Goal: Task Accomplishment & Management: Use online tool/utility

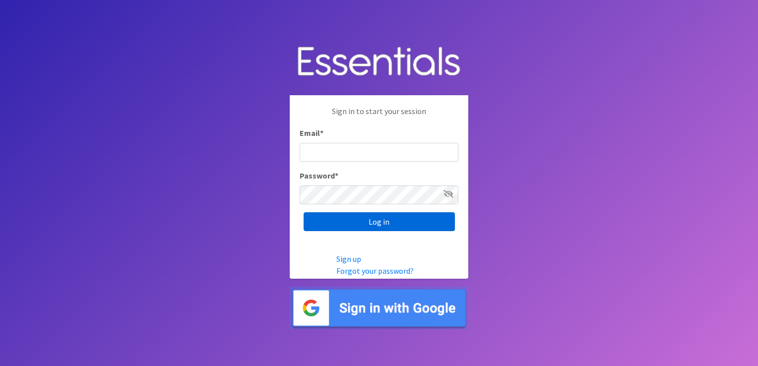
type input "[EMAIL_ADDRESS][DOMAIN_NAME]"
click at [344, 222] on input "Log in" at bounding box center [378, 221] width 151 height 19
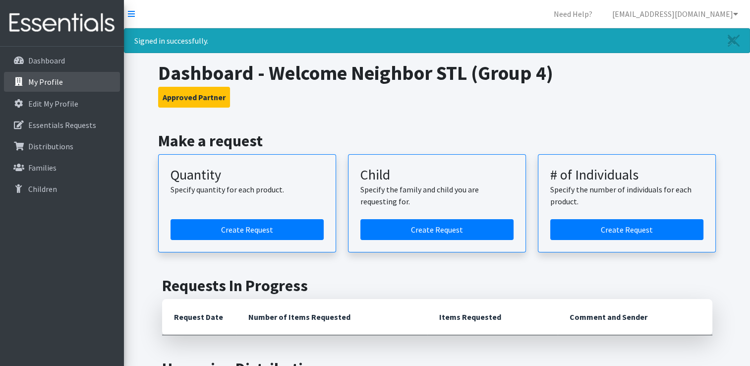
click at [46, 86] on p "My Profile" at bounding box center [45, 82] width 35 height 10
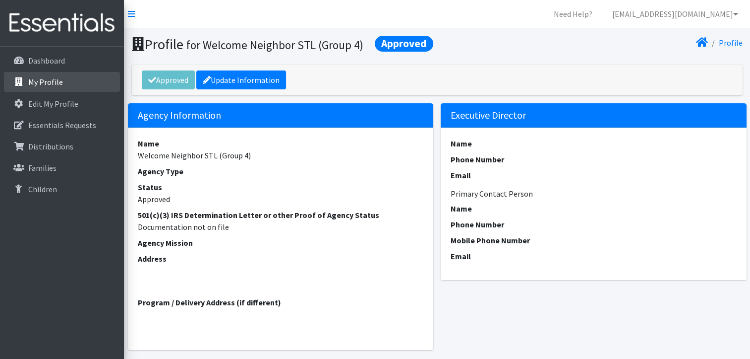
click at [46, 86] on p "My Profile" at bounding box center [45, 82] width 35 height 10
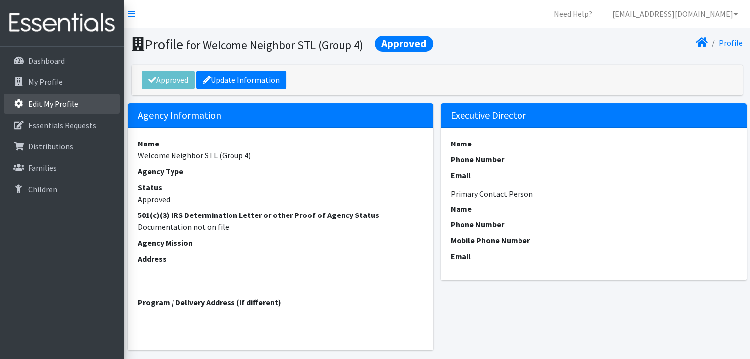
click at [68, 106] on p "Edit My Profile" at bounding box center [53, 104] width 50 height 10
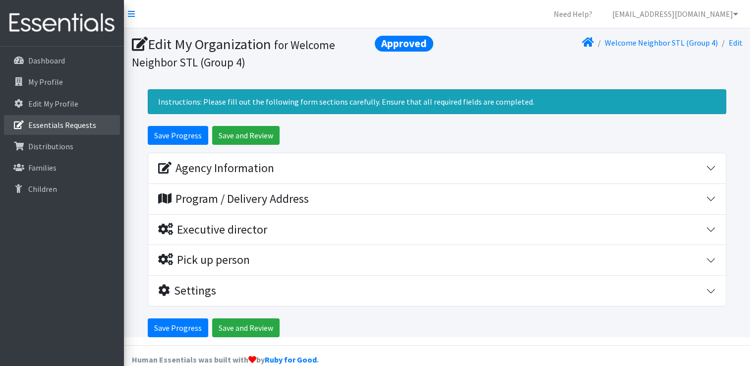
click at [67, 126] on p "Essentials Requests" at bounding box center [62, 125] width 68 height 10
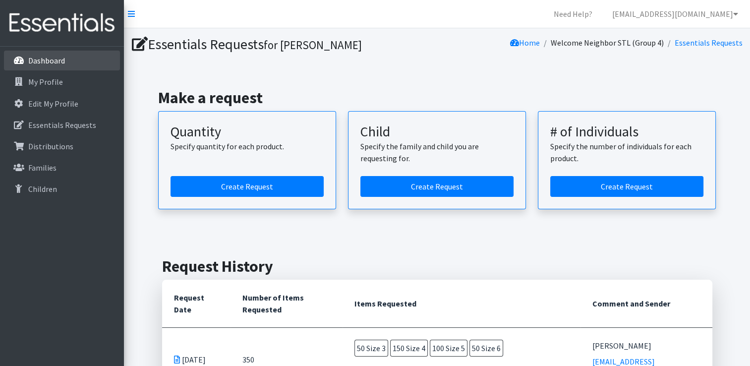
click at [42, 64] on p "Dashboard" at bounding box center [46, 61] width 37 height 10
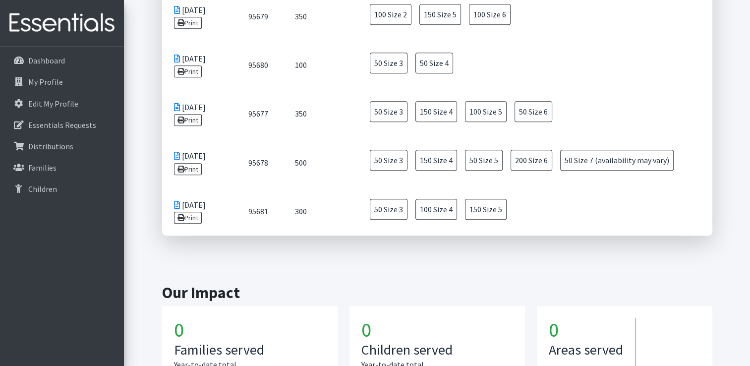
scroll to position [583, 0]
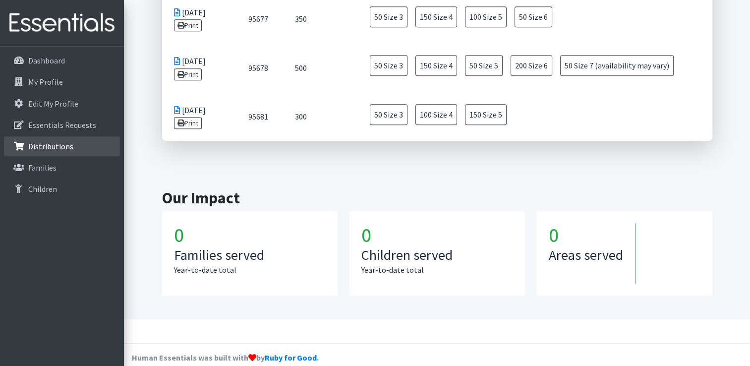
click at [60, 144] on p "Distributions" at bounding box center [50, 146] width 45 height 10
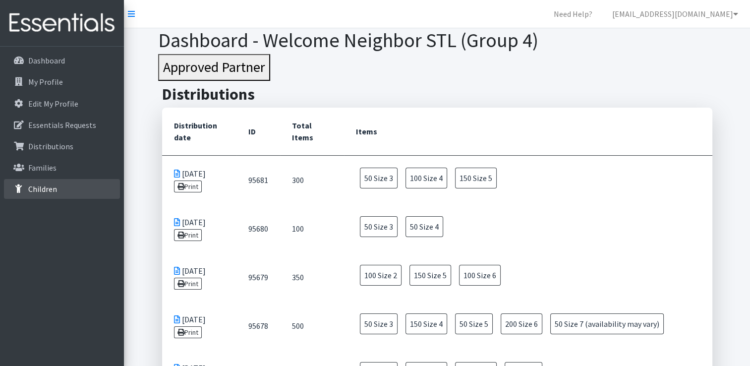
click at [47, 193] on p "Children" at bounding box center [42, 189] width 29 height 10
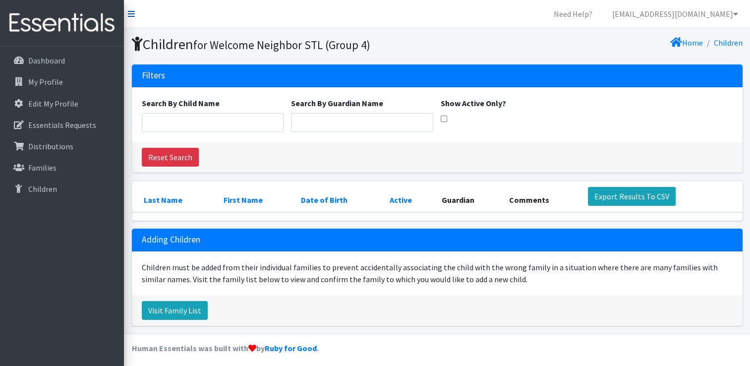
click at [131, 15] on icon at bounding box center [131, 14] width 7 height 8
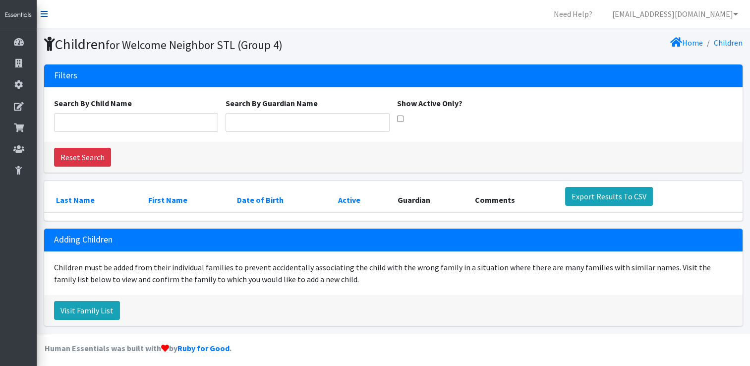
click at [44, 15] on icon at bounding box center [44, 14] width 7 height 8
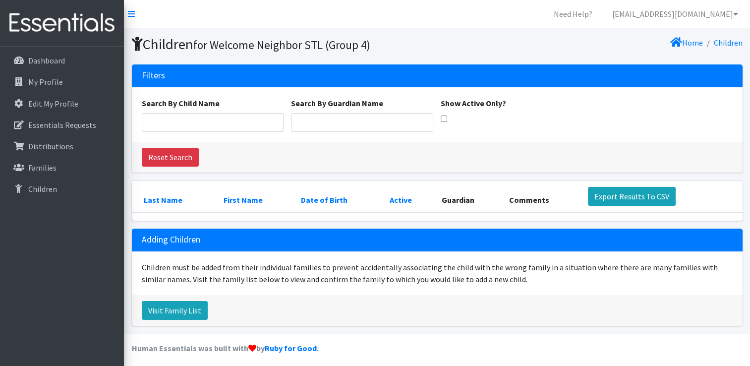
click at [44, 15] on img at bounding box center [62, 22] width 116 height 33
click at [36, 57] on p "Dashboard" at bounding box center [46, 61] width 37 height 10
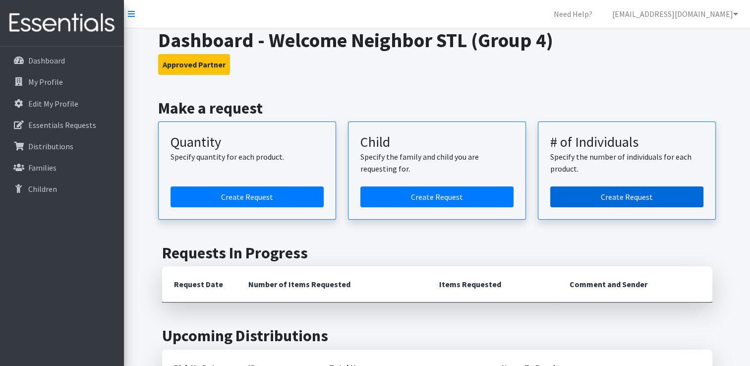
click at [602, 191] on link "Create Request" at bounding box center [626, 196] width 153 height 21
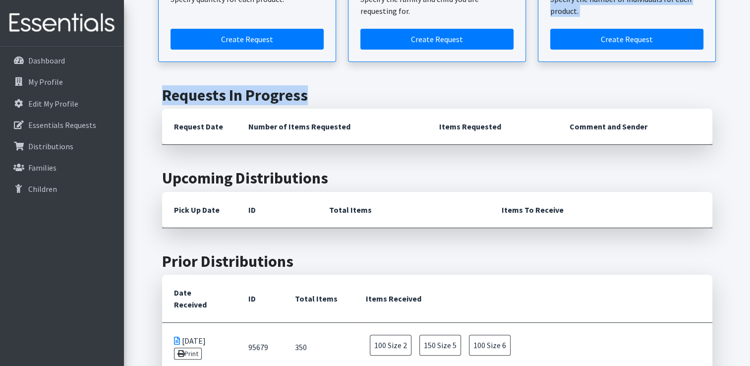
scroll to position [48, 0]
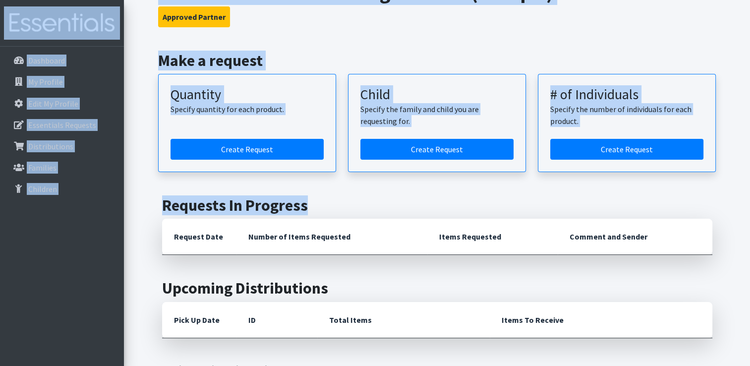
drag, startPoint x: 742, startPoint y: -1, endPoint x: 752, endPoint y: -23, distance: 23.8
